Goal: Task Accomplishment & Management: Manage account settings

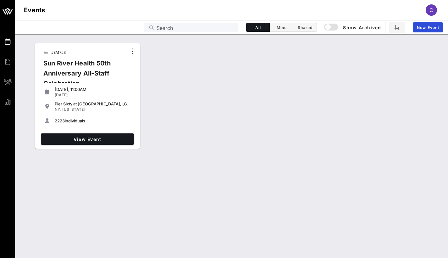
click at [105, 81] on div "Sun River Health 50th Anniversary All-Staff Celebration" at bounding box center [82, 75] width 89 height 35
click at [96, 140] on span "View Event" at bounding box center [87, 138] width 88 height 5
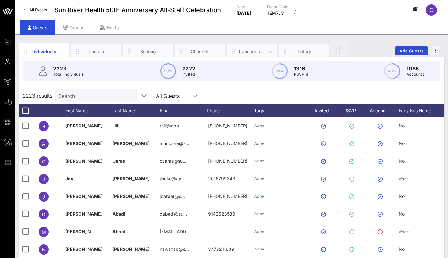
click at [244, 47] on div "Transportation" at bounding box center [252, 52] width 50 height 16
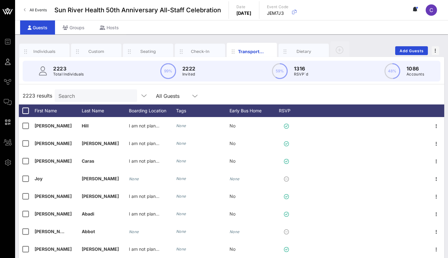
click at [302, 70] on p "1316" at bounding box center [301, 69] width 14 height 8
click at [290, 112] on div "RSVP" at bounding box center [288, 110] width 22 height 13
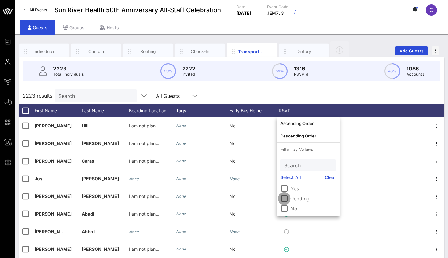
click at [286, 200] on div at bounding box center [284, 198] width 11 height 11
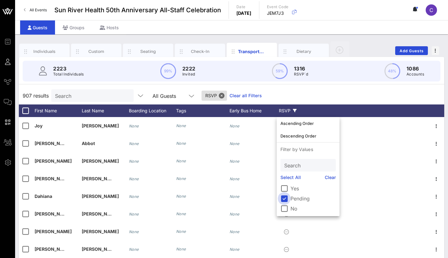
click at [286, 200] on div at bounding box center [284, 198] width 11 height 11
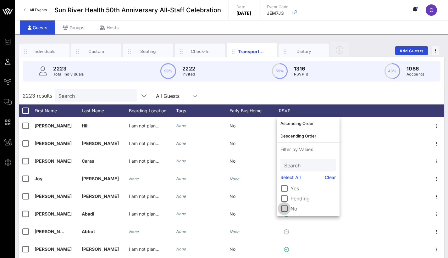
click at [285, 207] on div at bounding box center [284, 208] width 11 height 11
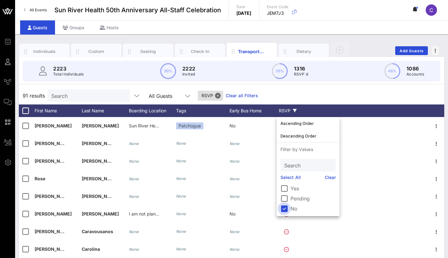
click at [284, 210] on div at bounding box center [284, 208] width 11 height 11
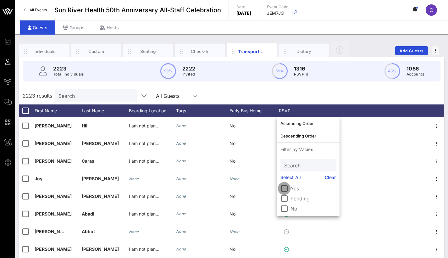
click at [285, 187] on div at bounding box center [284, 188] width 11 height 11
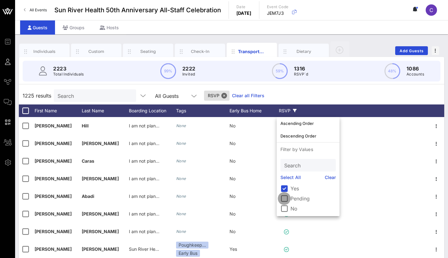
click at [284, 197] on div at bounding box center [284, 198] width 11 height 11
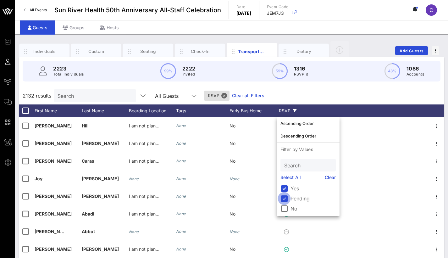
click at [285, 198] on div at bounding box center [284, 198] width 11 height 11
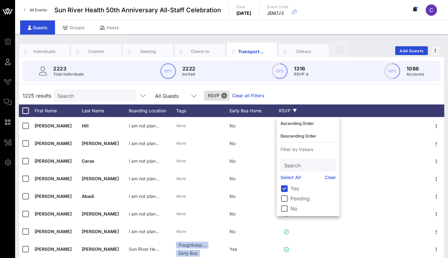
click at [333, 91] on div "1225 results Search All Guests RSVP Clear all Filters" at bounding box center [231, 96] width 425 height 18
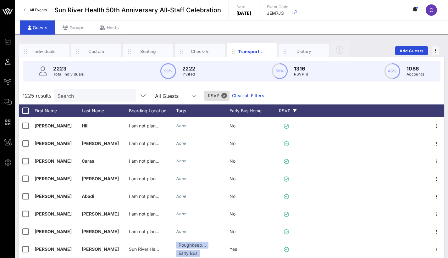
click at [295, 114] on div "RSVP" at bounding box center [288, 110] width 22 height 13
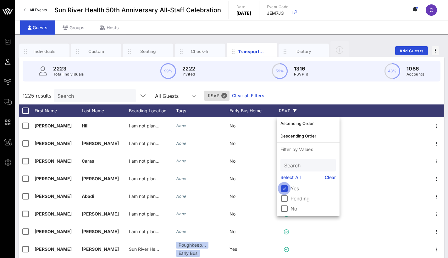
click at [285, 187] on div at bounding box center [284, 188] width 11 height 11
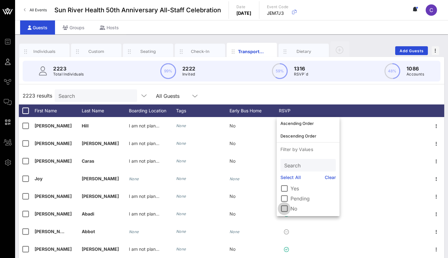
click at [282, 210] on div at bounding box center [284, 208] width 11 height 11
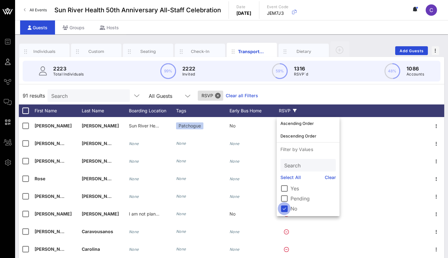
click at [282, 209] on div at bounding box center [284, 208] width 11 height 11
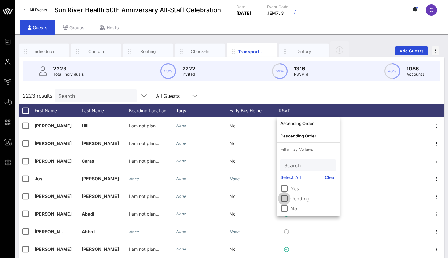
click at [283, 198] on div at bounding box center [284, 198] width 11 height 11
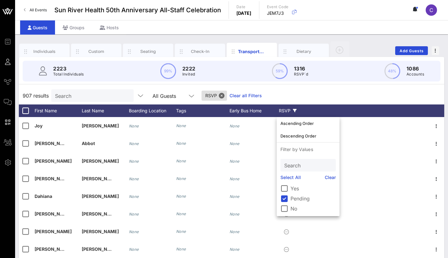
click at [295, 88] on div "907 results Search All Guests RSVP Clear all Filters" at bounding box center [231, 96] width 425 height 18
